Goal: Task Accomplishment & Management: Manage account settings

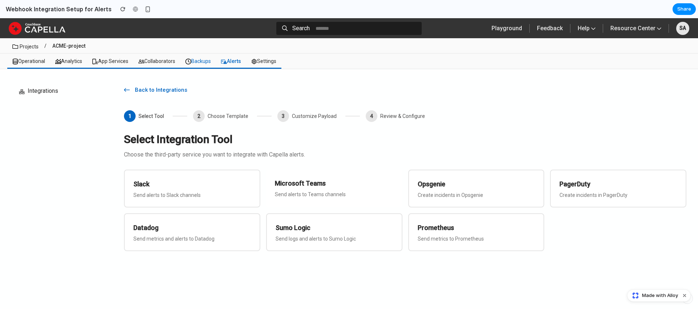
click at [205, 60] on span "Backups" at bounding box center [197, 61] width 25 height 6
click at [186, 178] on h3 "Slack" at bounding box center [192, 183] width 119 height 10
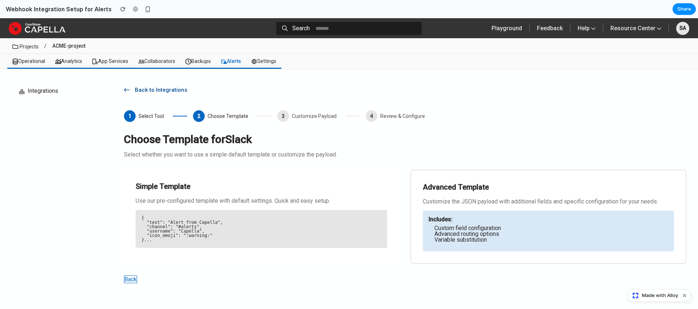
click at [126, 90] on icon "button" at bounding box center [127, 90] width 6 height 6
click at [133, 277] on button "Back" at bounding box center [130, 279] width 13 height 8
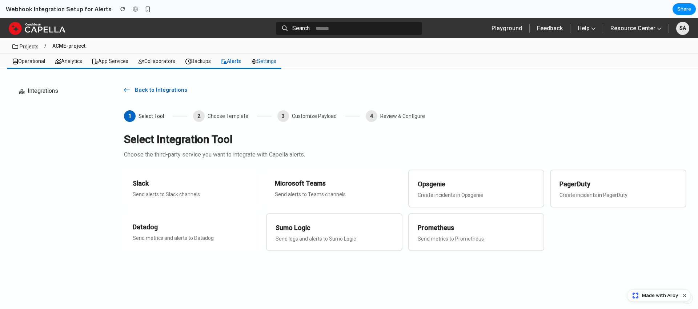
click at [273, 61] on span "Settings" at bounding box center [263, 61] width 25 height 6
click at [232, 57] on link "Alerts" at bounding box center [231, 60] width 30 height 15
click at [20, 58] on span "Operational" at bounding box center [28, 61] width 33 height 6
click at [21, 64] on span "Operational" at bounding box center [28, 61] width 33 height 6
click at [166, 89] on span "Back to Integrations" at bounding box center [162, 89] width 65 height 7
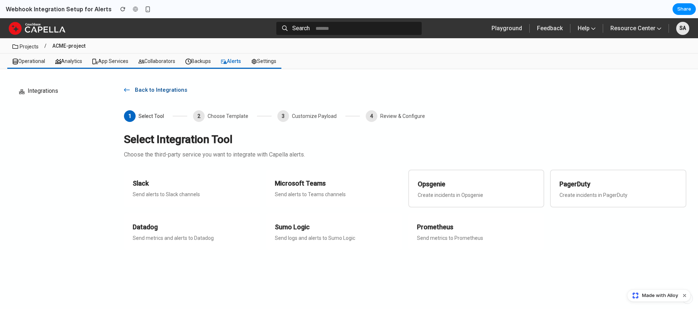
click at [166, 89] on span "Back to Integrations" at bounding box center [162, 89] width 65 height 7
